Goal: Submit feedback/report problem: Submit feedback/report problem

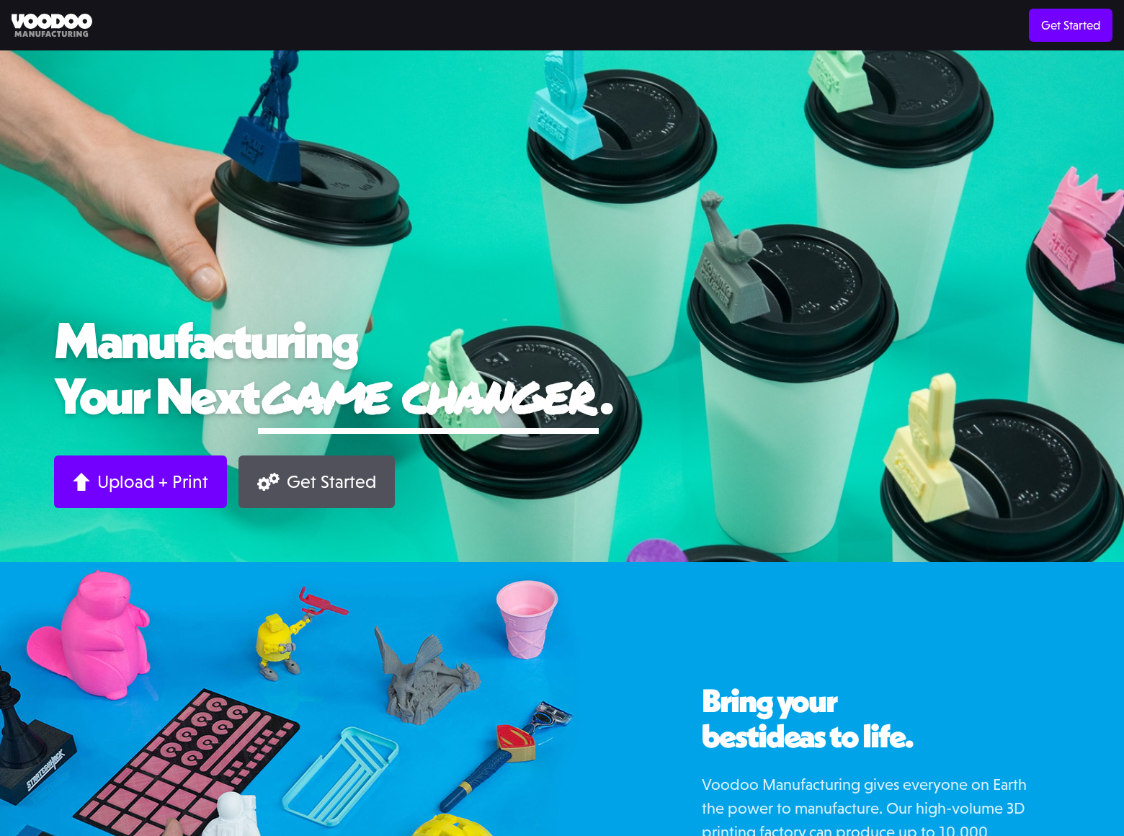
scroll to position [1028, 0]
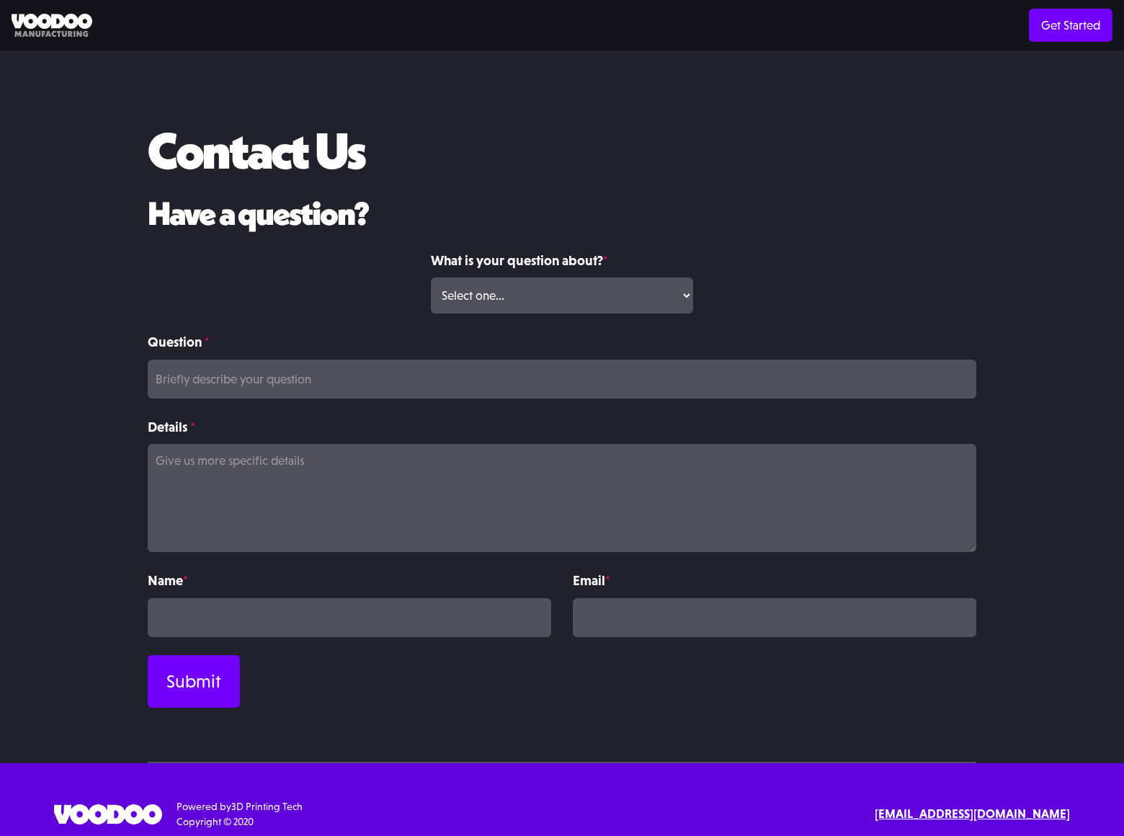
scroll to position [12, 0]
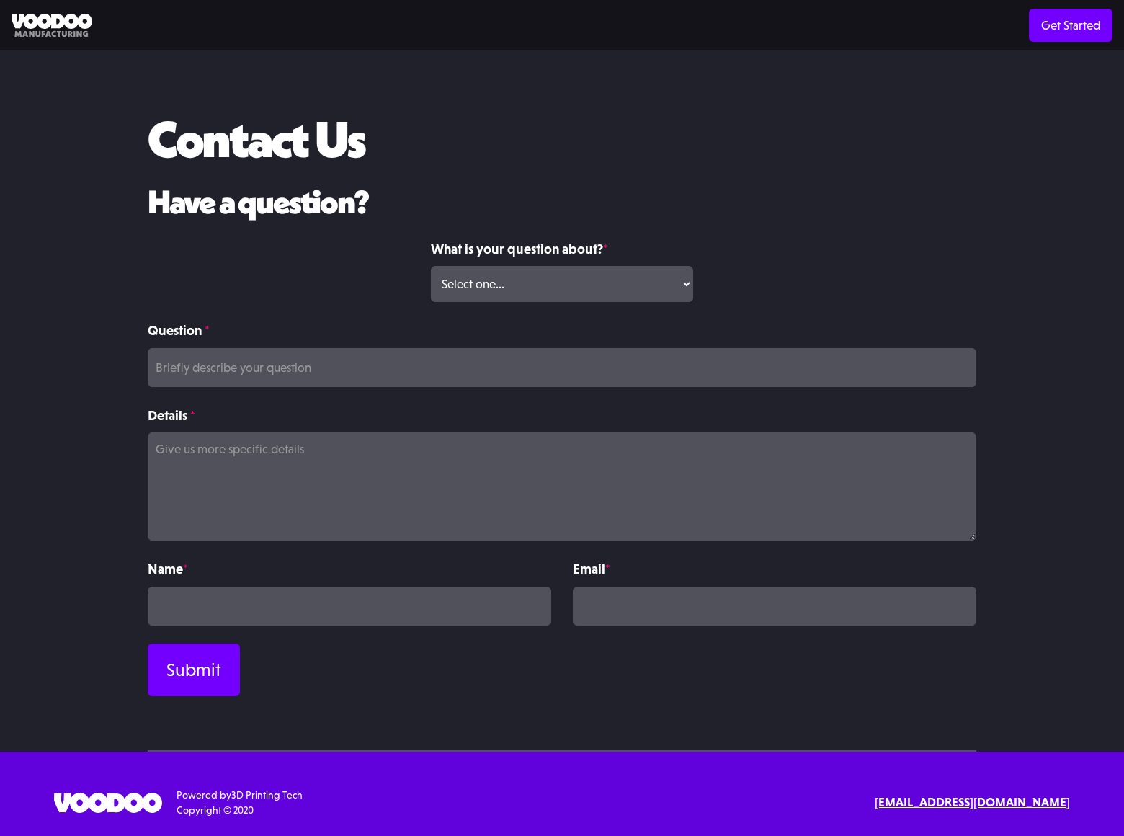
select select "Volume Print Order"
type input "banners"
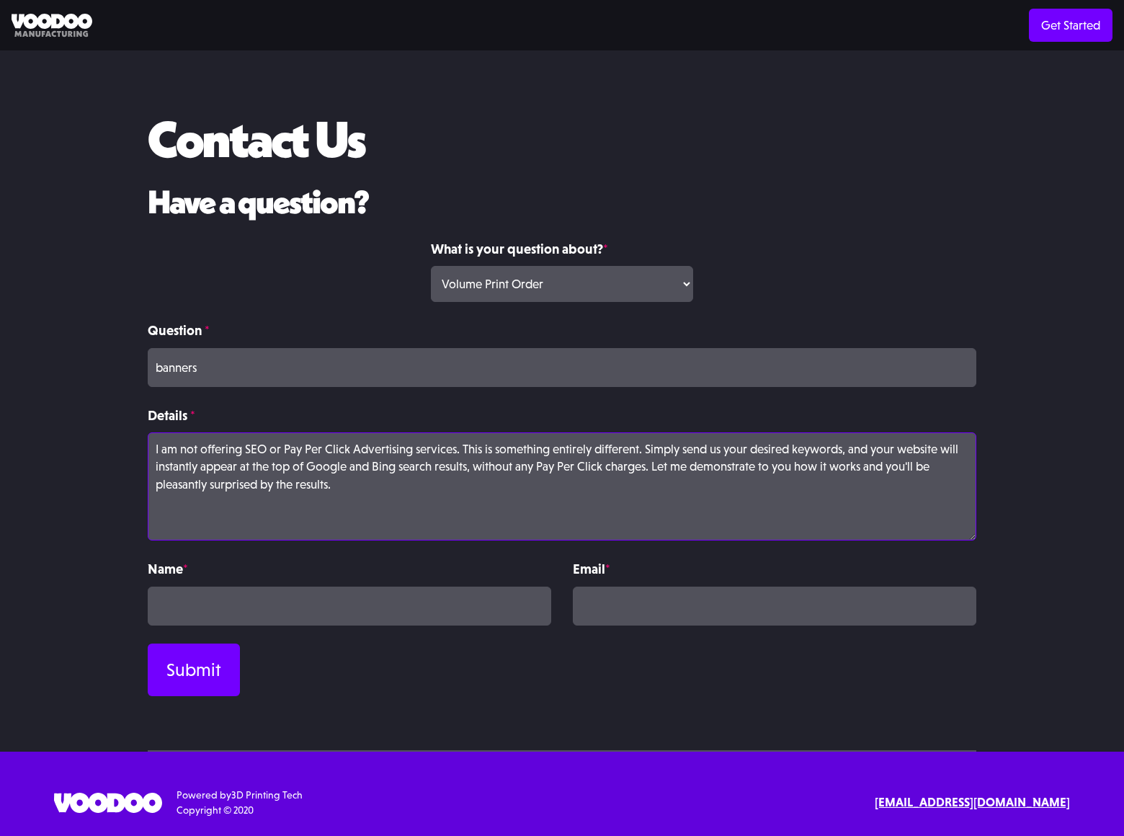
type textarea "I am not offering SEO or Pay Per Click Advertising services. This is something …"
type input "[PERSON_NAME]"
type input "[PERSON_NAME][EMAIL_ADDRESS][PERSON_NAME][DOMAIN_NAME]"
click at [193, 670] on input "Submit" at bounding box center [194, 670] width 92 height 53
type input "Please wait..."
